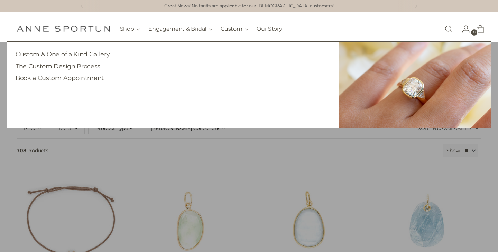
click at [242, 28] on button "Custom" at bounding box center [235, 28] width 28 height 15
click at [72, 53] on link "Custom & One of a Kind Gallery" at bounding box center [63, 53] width 94 height 7
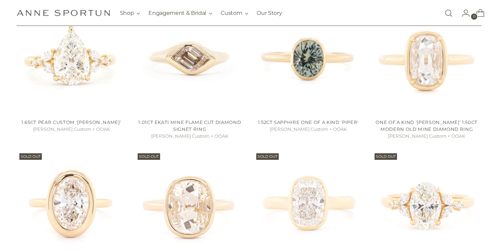
scroll to position [484, 0]
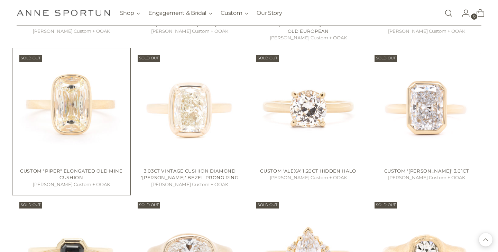
scroll to position [1230, 0]
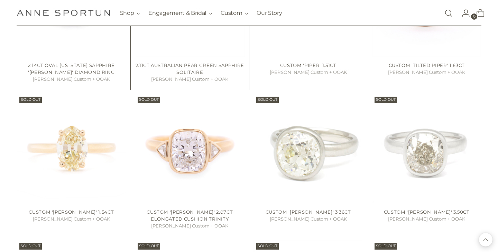
scroll to position [1568, 0]
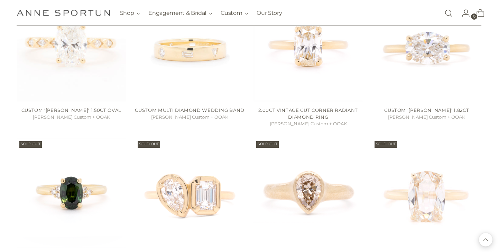
scroll to position [1752, 0]
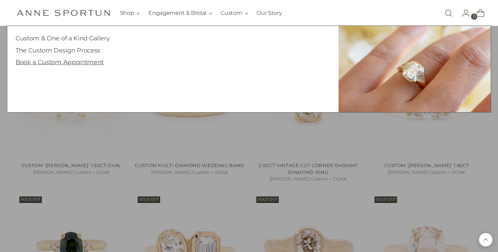
click at [67, 61] on link "Book a Custom Appointment" at bounding box center [60, 61] width 88 height 7
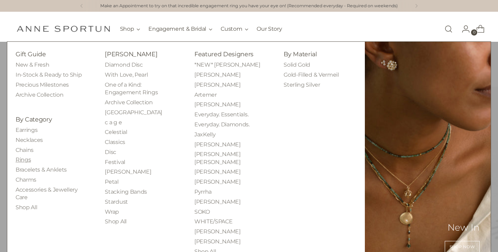
click at [24, 161] on link "Rings" at bounding box center [23, 160] width 15 height 7
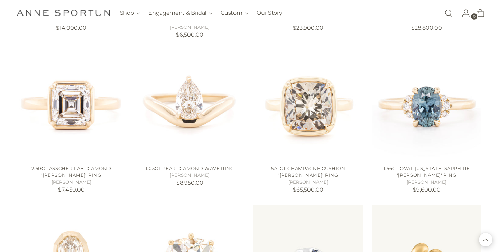
scroll to position [587, 0]
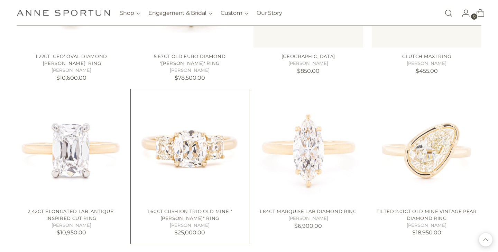
scroll to position [851, 0]
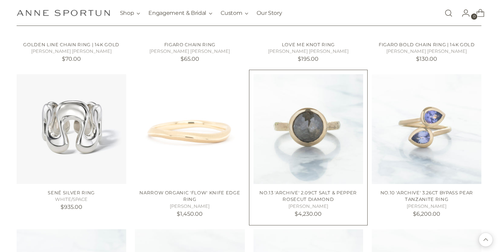
scroll to position [1797, 0]
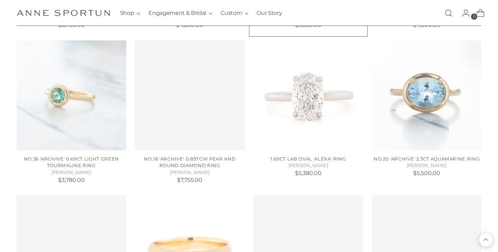
scroll to position [2316, 0]
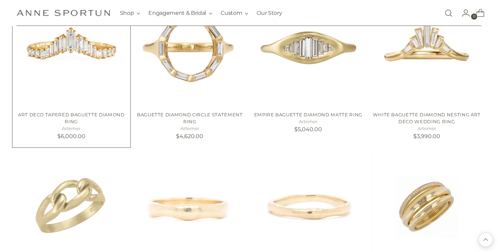
scroll to position [3108, 0]
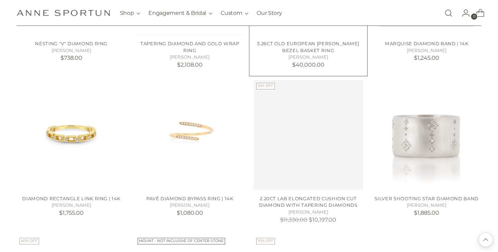
scroll to position [3680, 0]
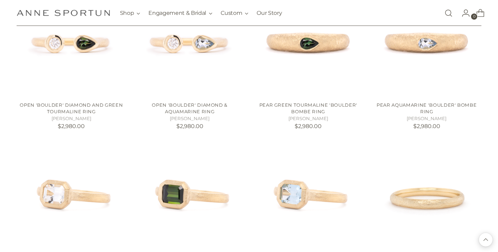
scroll to position [4234, 0]
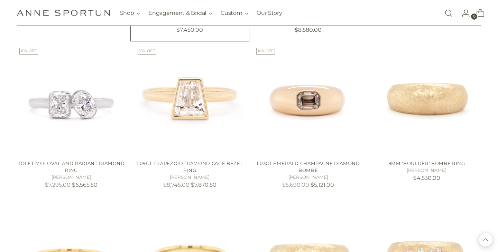
scroll to position [4757, 0]
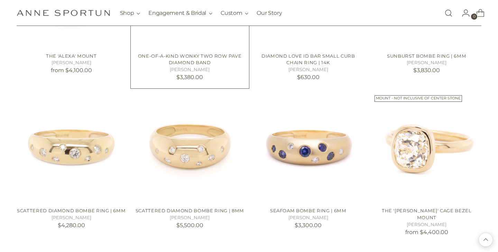
scroll to position [5513, 0]
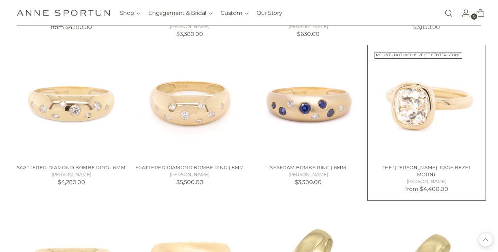
click at [0, 0] on img "The 'Anne' Cage Bezel Mount" at bounding box center [0, 0] width 0 height 0
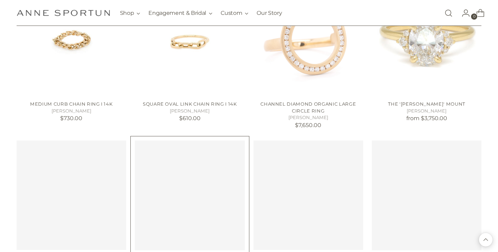
scroll to position [6036, 0]
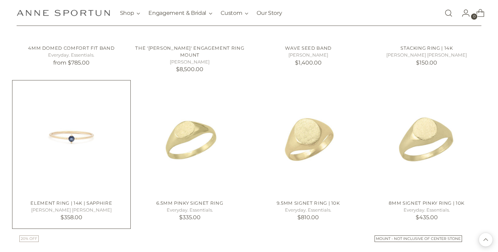
scroll to position [6714, 0]
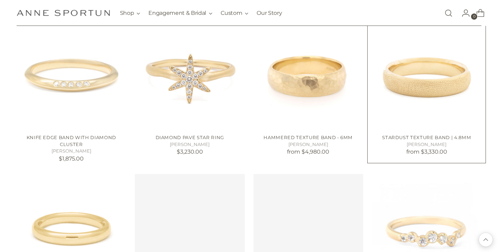
scroll to position [7234, 0]
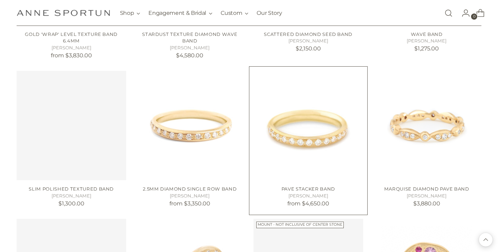
scroll to position [7907, 0]
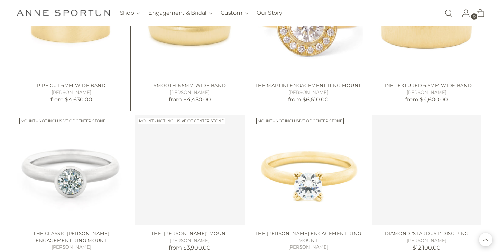
scroll to position [8524, 0]
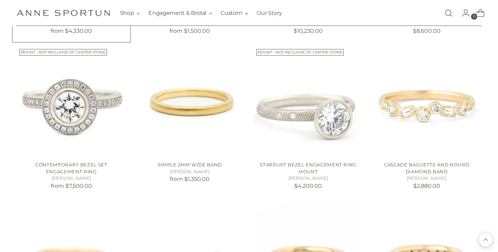
scroll to position [9171, 0]
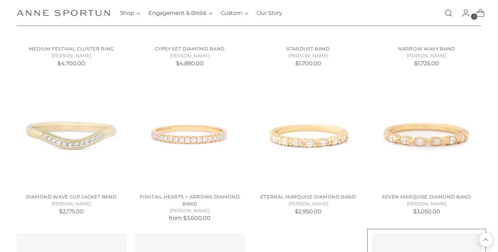
scroll to position [9732, 0]
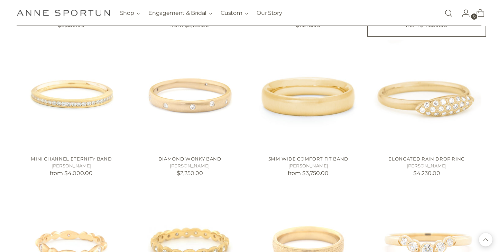
scroll to position [10087, 0]
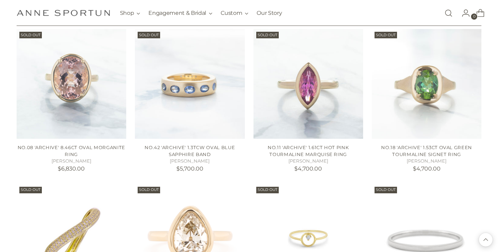
scroll to position [11019, 0]
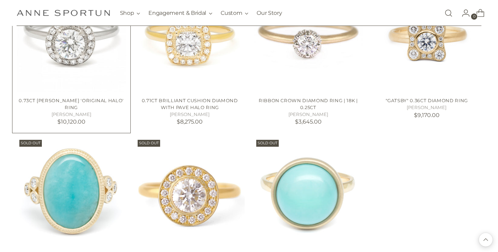
scroll to position [11429, 0]
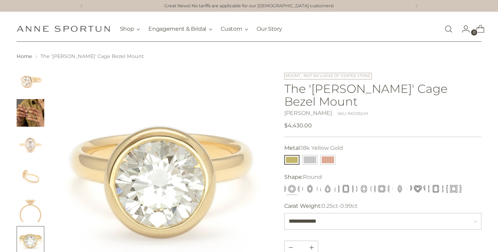
click at [34, 114] on img "Change image to image 2" at bounding box center [31, 113] width 28 height 28
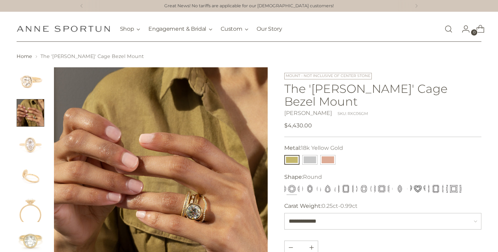
click at [30, 138] on img "Change image to image 3" at bounding box center [31, 145] width 28 height 28
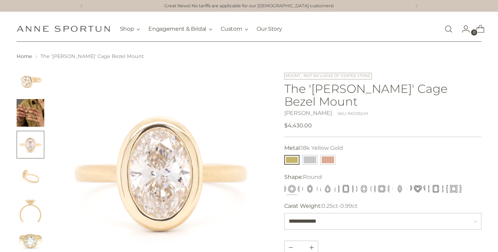
click at [27, 169] on img "Change image to image 4" at bounding box center [31, 177] width 28 height 28
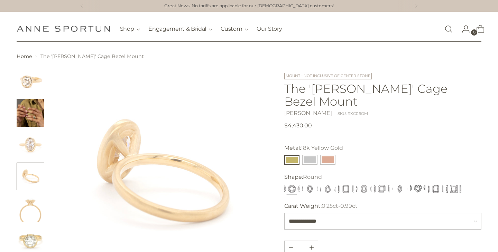
click at [30, 205] on img "Change image to image 5" at bounding box center [31, 209] width 28 height 28
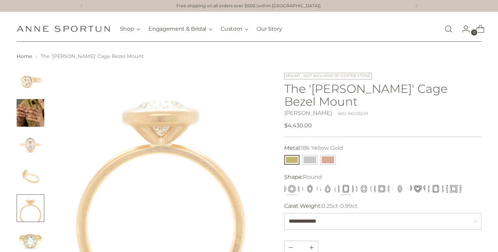
click at [344, 184] on button "Emerald" at bounding box center [345, 189] width 15 height 10
click at [345, 184] on button "Emerald" at bounding box center [345, 189] width 15 height 10
click at [32, 78] on img "Change image to image 1" at bounding box center [31, 81] width 28 height 28
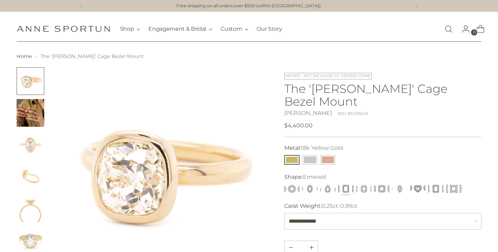
click at [28, 115] on img "Change image to image 2" at bounding box center [31, 113] width 28 height 28
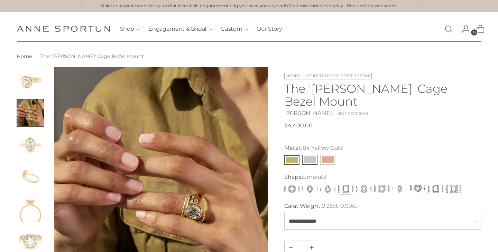
click at [309, 155] on button "14k White Gold" at bounding box center [309, 160] width 15 height 10
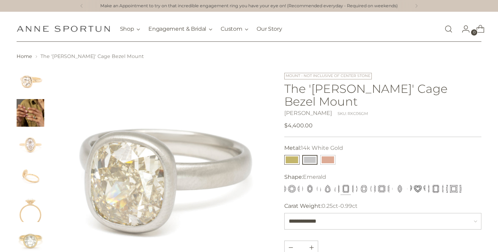
click at [288, 155] on button "18k Yellow Gold" at bounding box center [291, 160] width 15 height 10
click at [125, 168] on img at bounding box center [161, 174] width 214 height 214
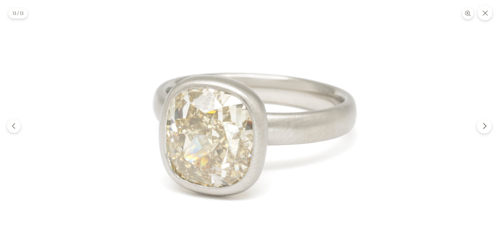
click at [488, 127] on icon "Next" at bounding box center [484, 126] width 7 height 7
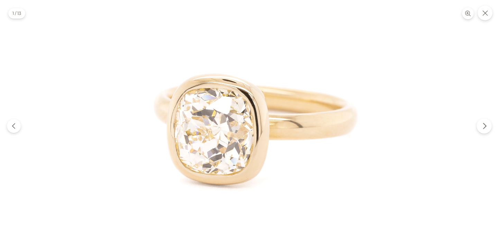
click at [488, 127] on icon "Next" at bounding box center [484, 126] width 7 height 7
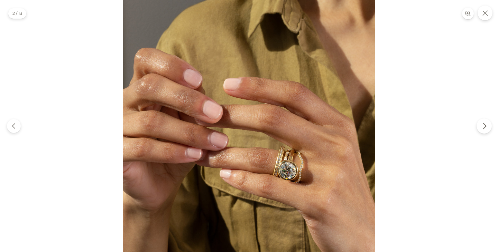
click at [488, 127] on icon "Next" at bounding box center [484, 126] width 7 height 7
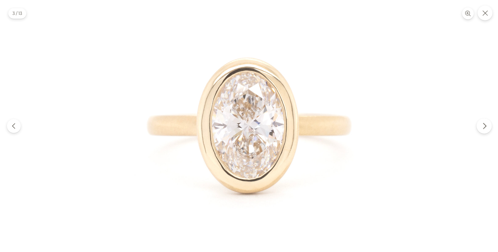
click at [488, 127] on icon "Next" at bounding box center [484, 126] width 7 height 7
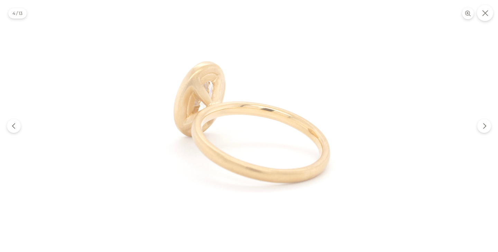
click at [485, 16] on icon "Close" at bounding box center [485, 13] width 6 height 6
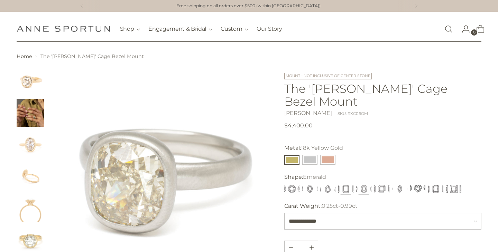
click at [362, 184] on button "Cushion" at bounding box center [363, 189] width 15 height 10
click at [20, 80] on img "Change image to image 1" at bounding box center [31, 81] width 28 height 28
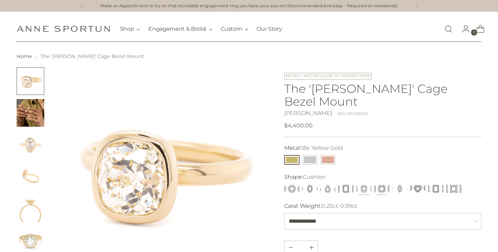
click at [381, 184] on button "Asscher" at bounding box center [381, 189] width 15 height 10
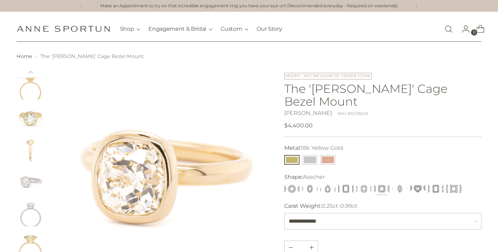
scroll to position [157, 0]
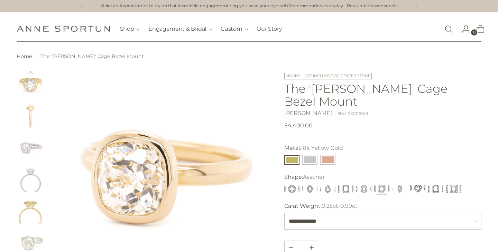
click at [31, 239] on img "Change image to image 11" at bounding box center [31, 243] width 28 height 28
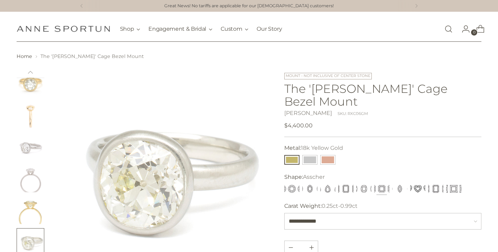
click at [27, 214] on img "Change image to image 10" at bounding box center [31, 211] width 28 height 28
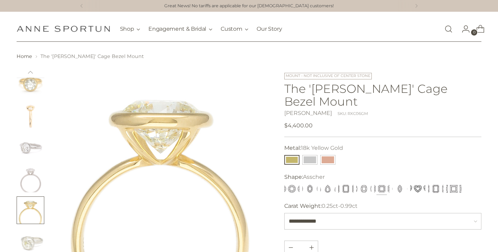
click at [31, 181] on img "Change image to image 9" at bounding box center [31, 179] width 28 height 28
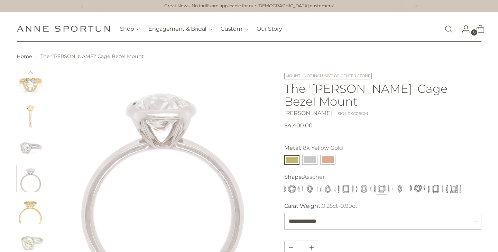
click at [27, 147] on img "Change image to image 8" at bounding box center [31, 147] width 28 height 28
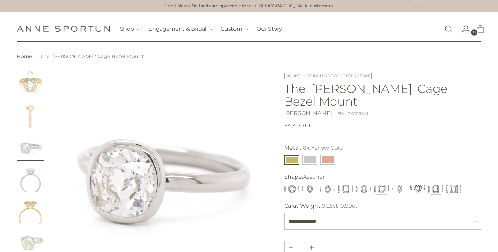
click at [439, 184] on button "Radiant" at bounding box center [435, 189] width 15 height 10
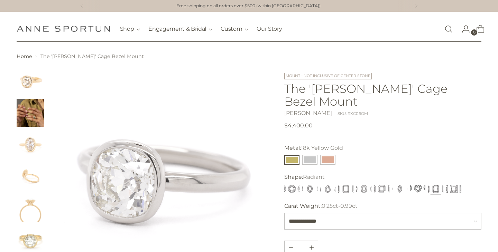
click at [31, 81] on img "Change image to image 1" at bounding box center [31, 81] width 28 height 28
